Goal: Information Seeking & Learning: Find specific fact

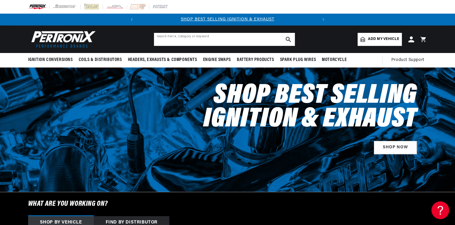
click at [183, 39] on input "text" at bounding box center [224, 39] width 141 height 13
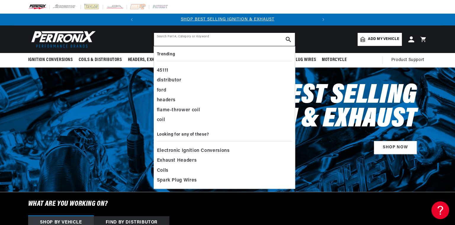
click at [195, 35] on input "text" at bounding box center [224, 39] width 141 height 13
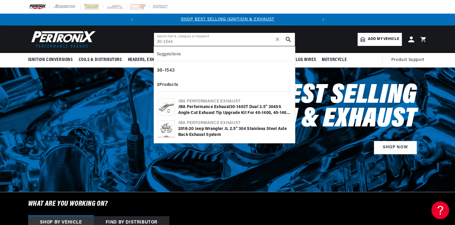
type input "30-1544"
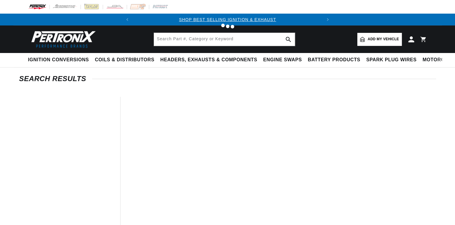
type input "30-1544"
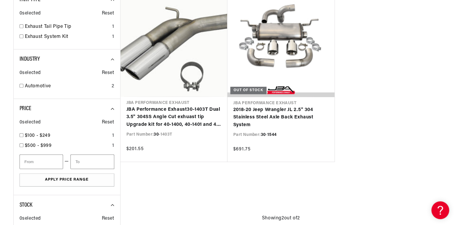
scroll to position [123, 0]
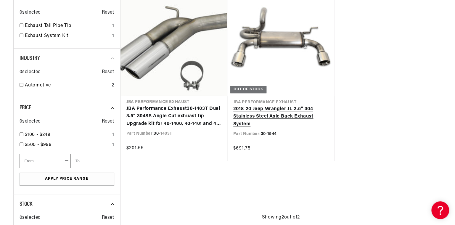
click at [269, 112] on link "2018-20 Jeep Wrangler JL 2.5" 304 Stainless Steel Axle Back Exhaust System" at bounding box center [280, 116] width 95 height 23
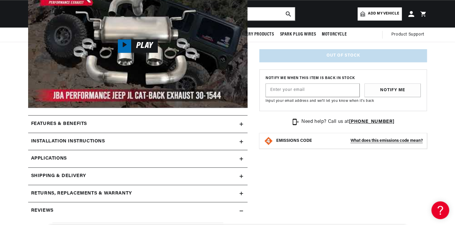
click at [240, 124] on icon at bounding box center [242, 124] width 4 height 4
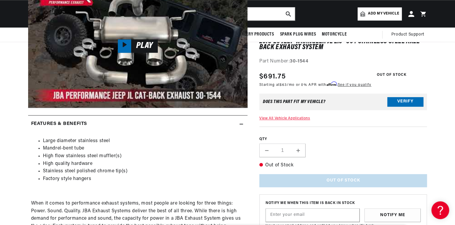
click at [240, 124] on icon at bounding box center [242, 124] width 4 height 4
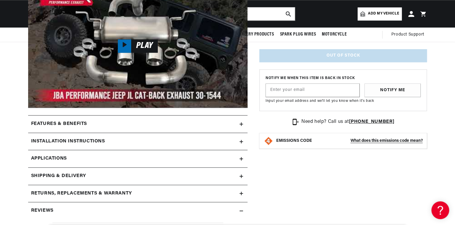
click at [241, 122] on icon at bounding box center [241, 124] width 0 height 4
